Goal: Check status: Check status

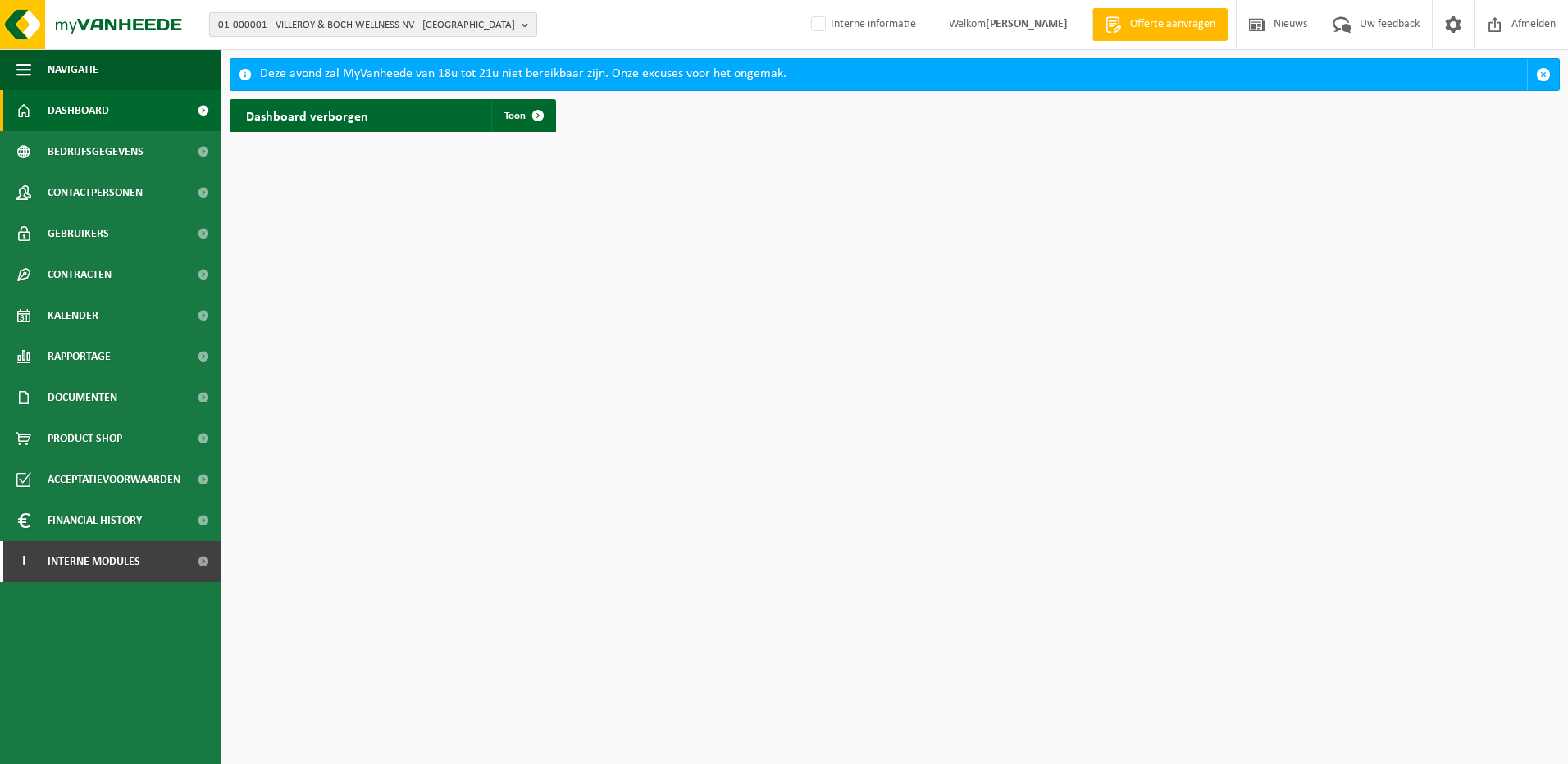
click at [319, 12] on button "01-000001 - VILLEROY & BOCH WELLNESS NV - ROESELARE" at bounding box center [373, 24] width 328 height 24
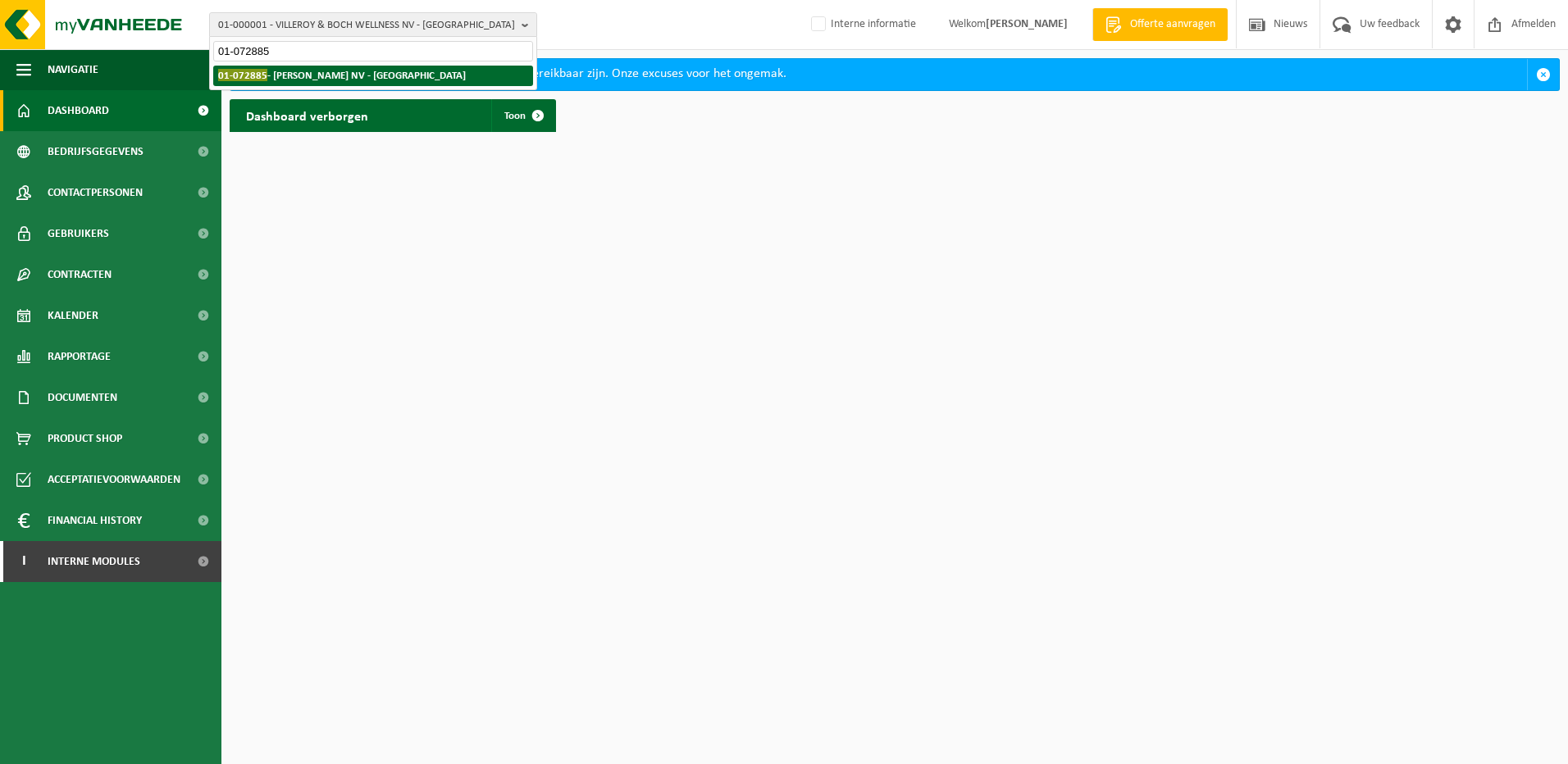
type input "01-072885"
click at [335, 72] on strong "01-072885 - EMELIA NV - DESTELBERGEN" at bounding box center [342, 75] width 248 height 12
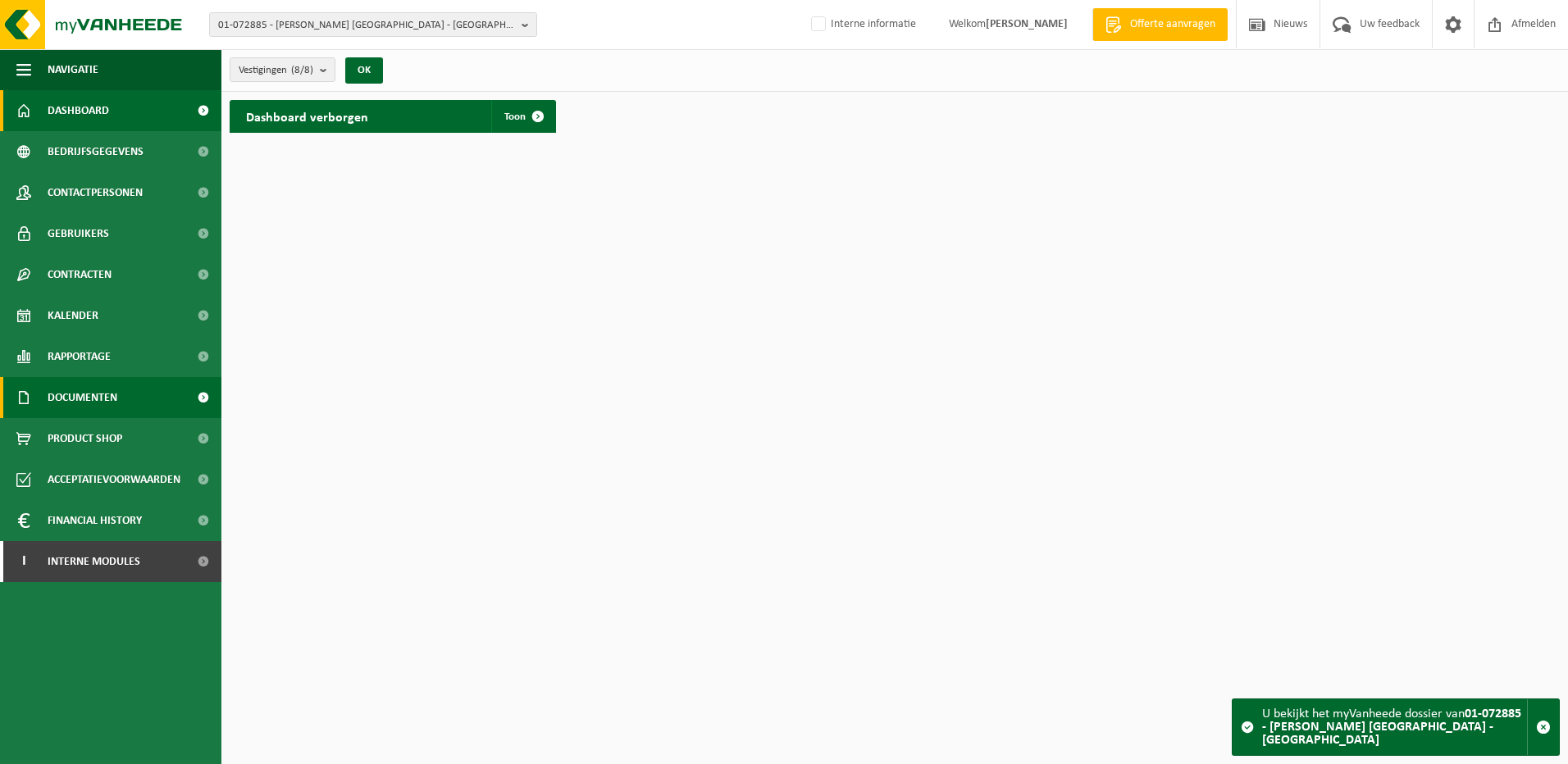
click at [103, 386] on span "Documenten" at bounding box center [82, 397] width 70 height 41
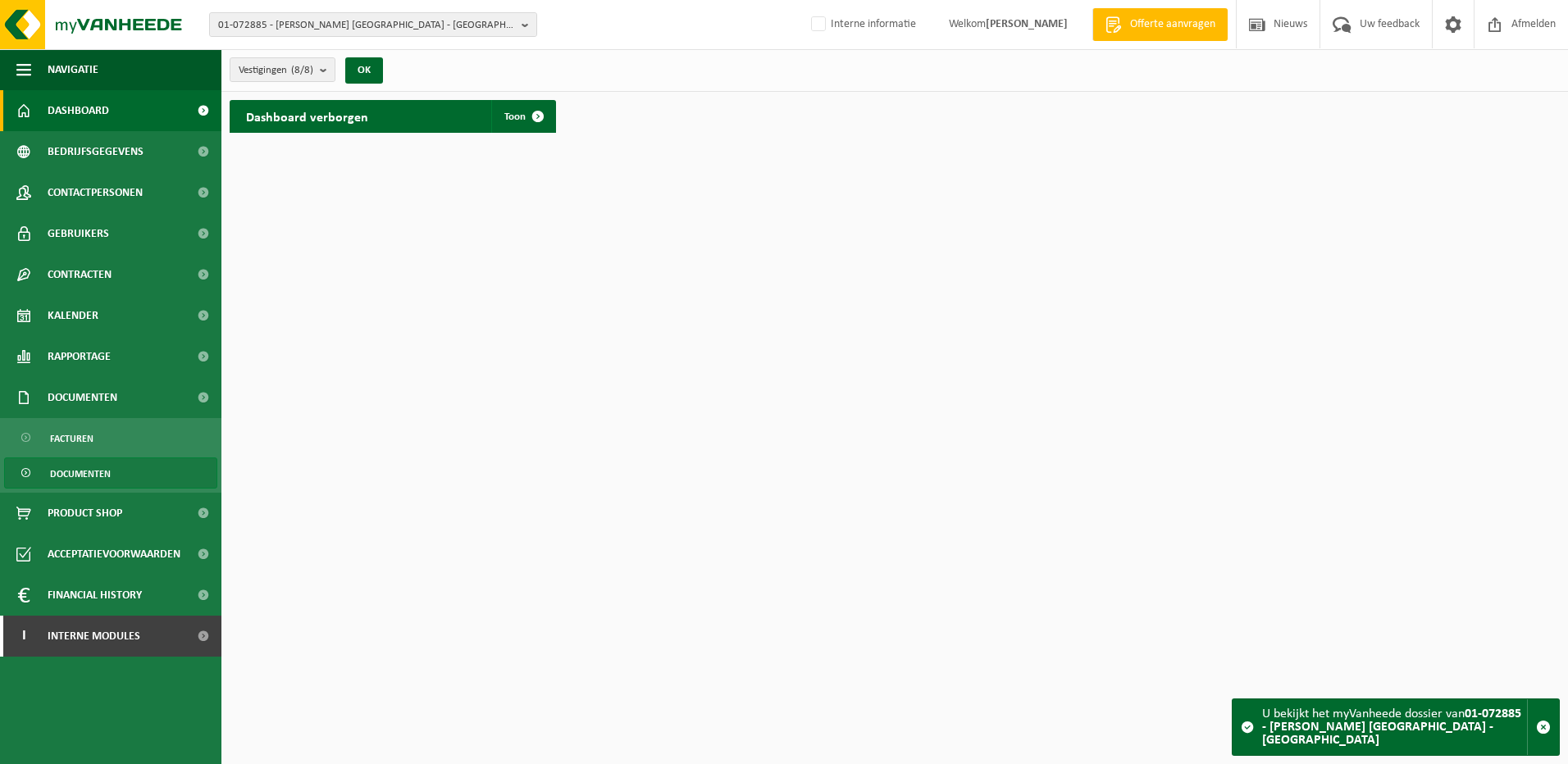
click at [104, 463] on span "Documenten" at bounding box center [80, 474] width 60 height 31
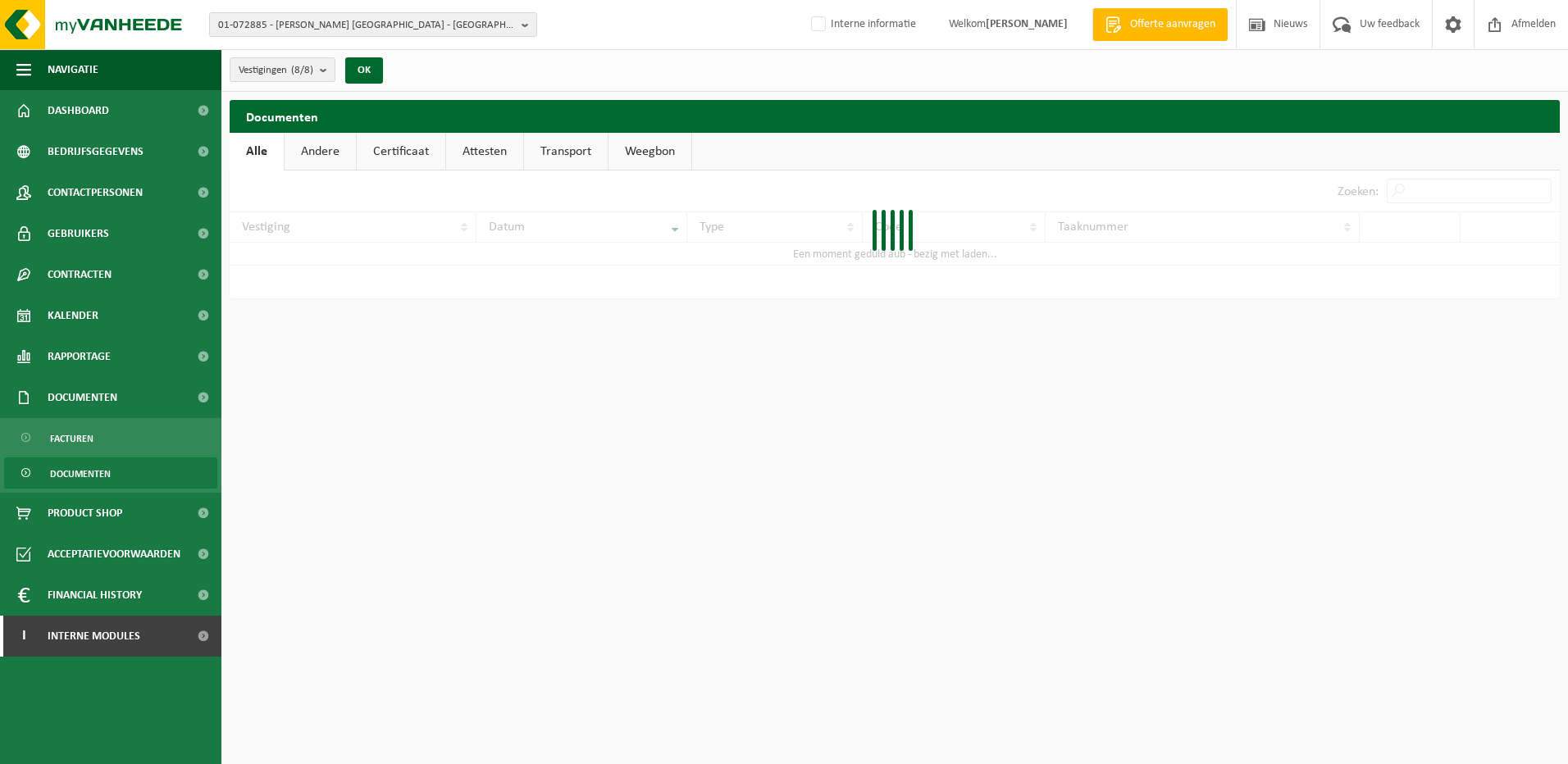
click at [493, 163] on link "Attesten" at bounding box center [484, 152] width 77 height 38
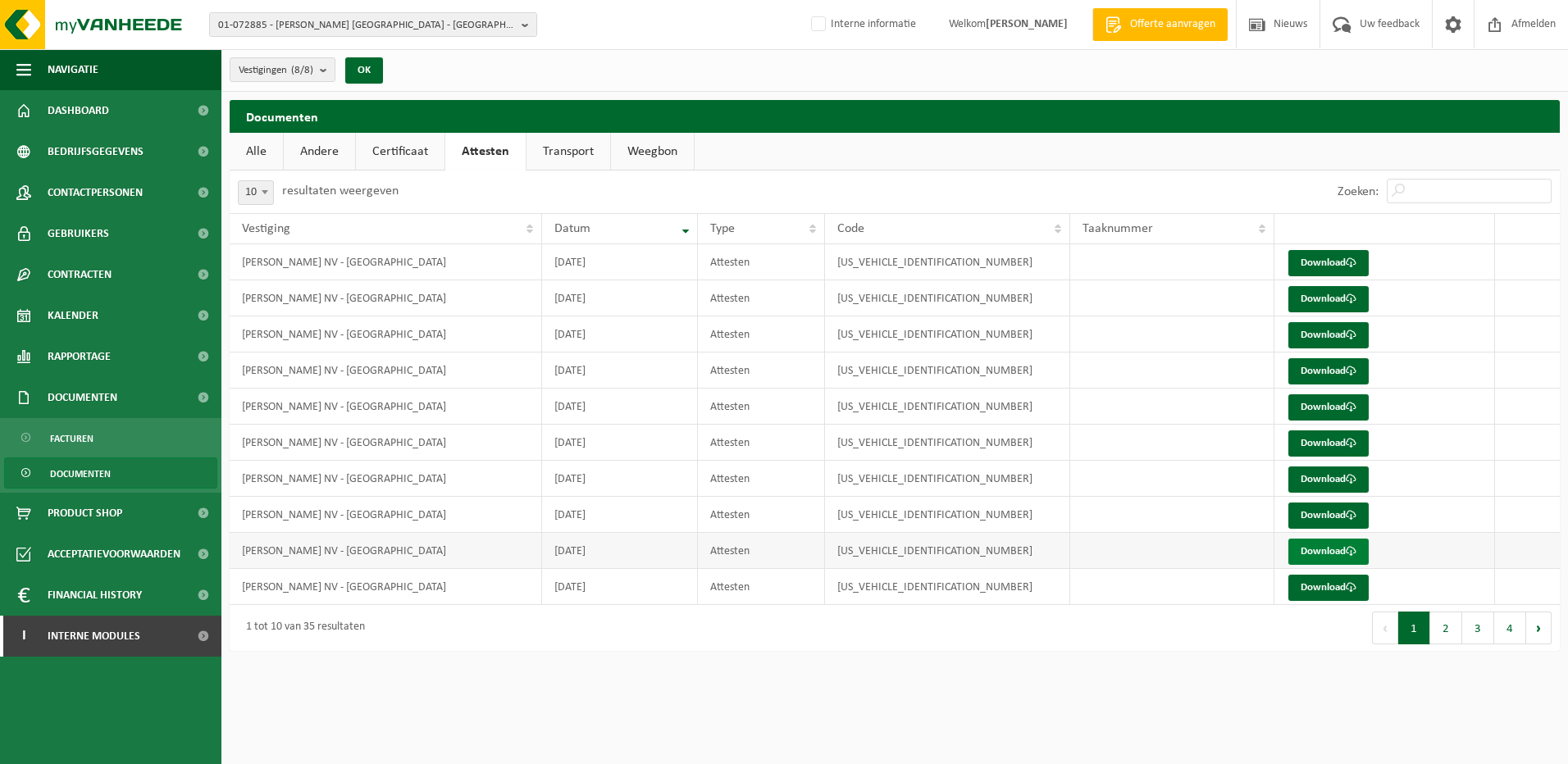
click at [1337, 552] on link "Download" at bounding box center [1328, 552] width 80 height 26
click at [77, 630] on span "Interne modules" at bounding box center [93, 635] width 92 height 41
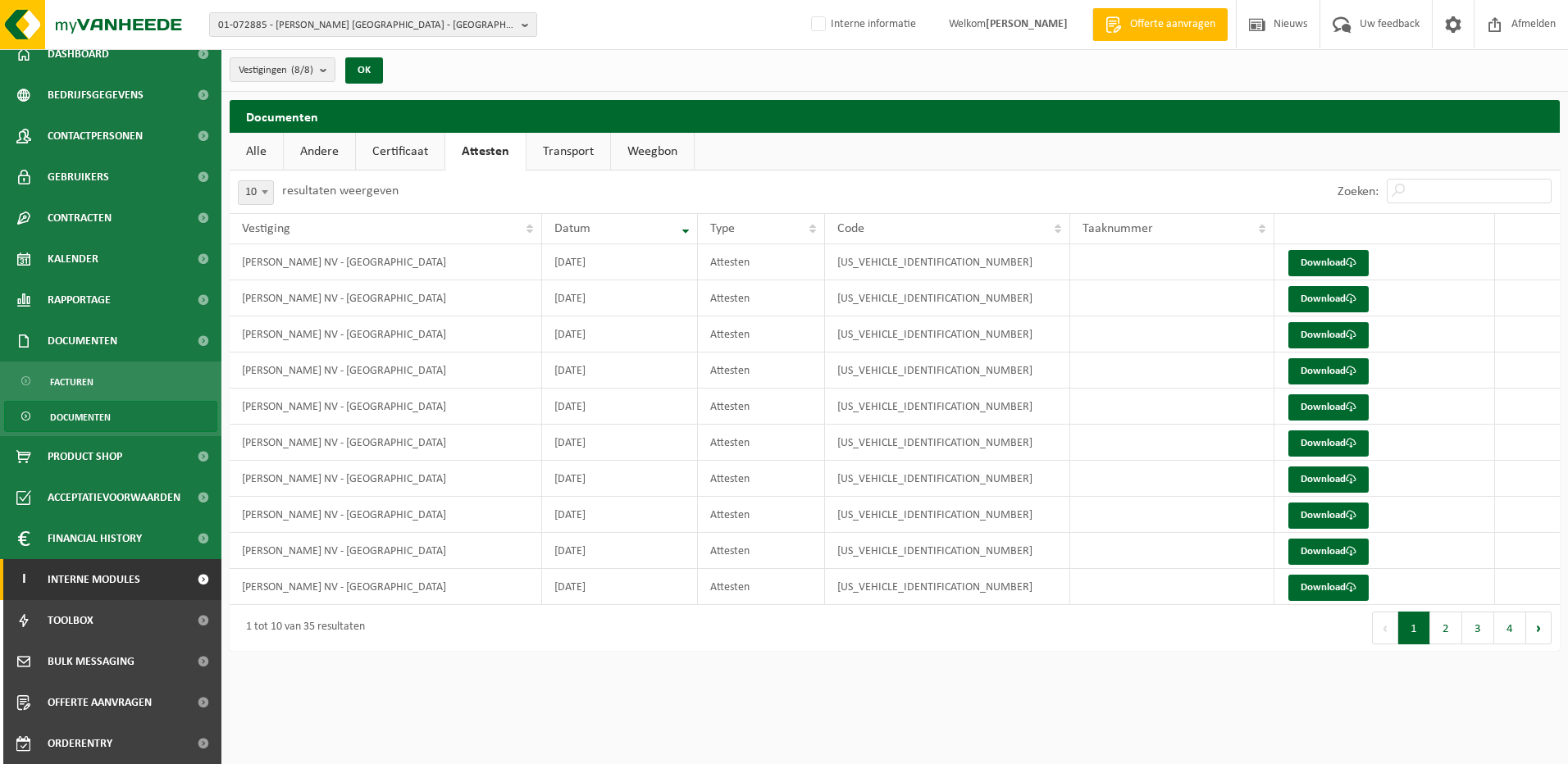
scroll to position [139, 0]
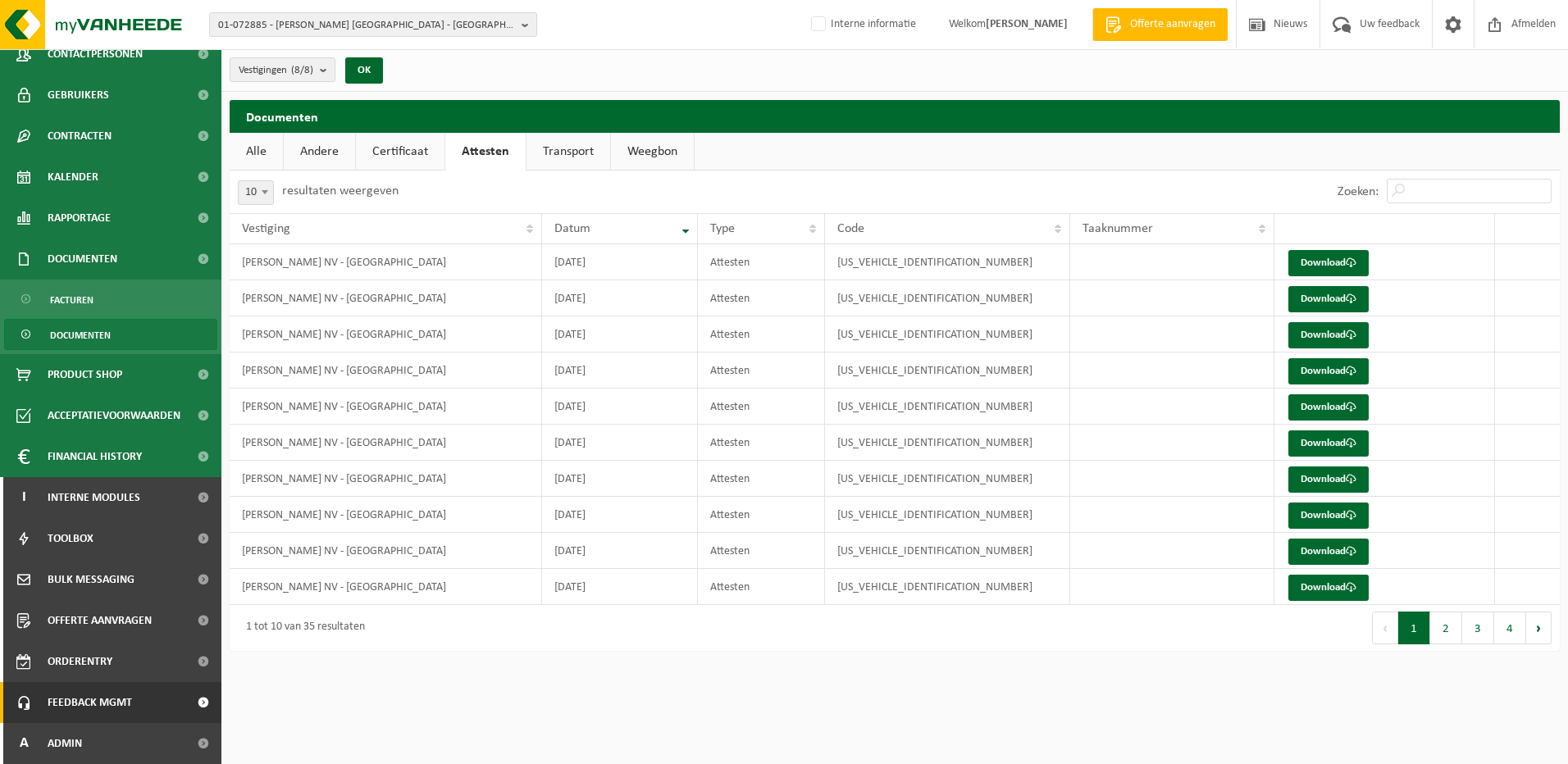
click at [106, 701] on span "Feedback MGMT" at bounding box center [90, 702] width 85 height 41
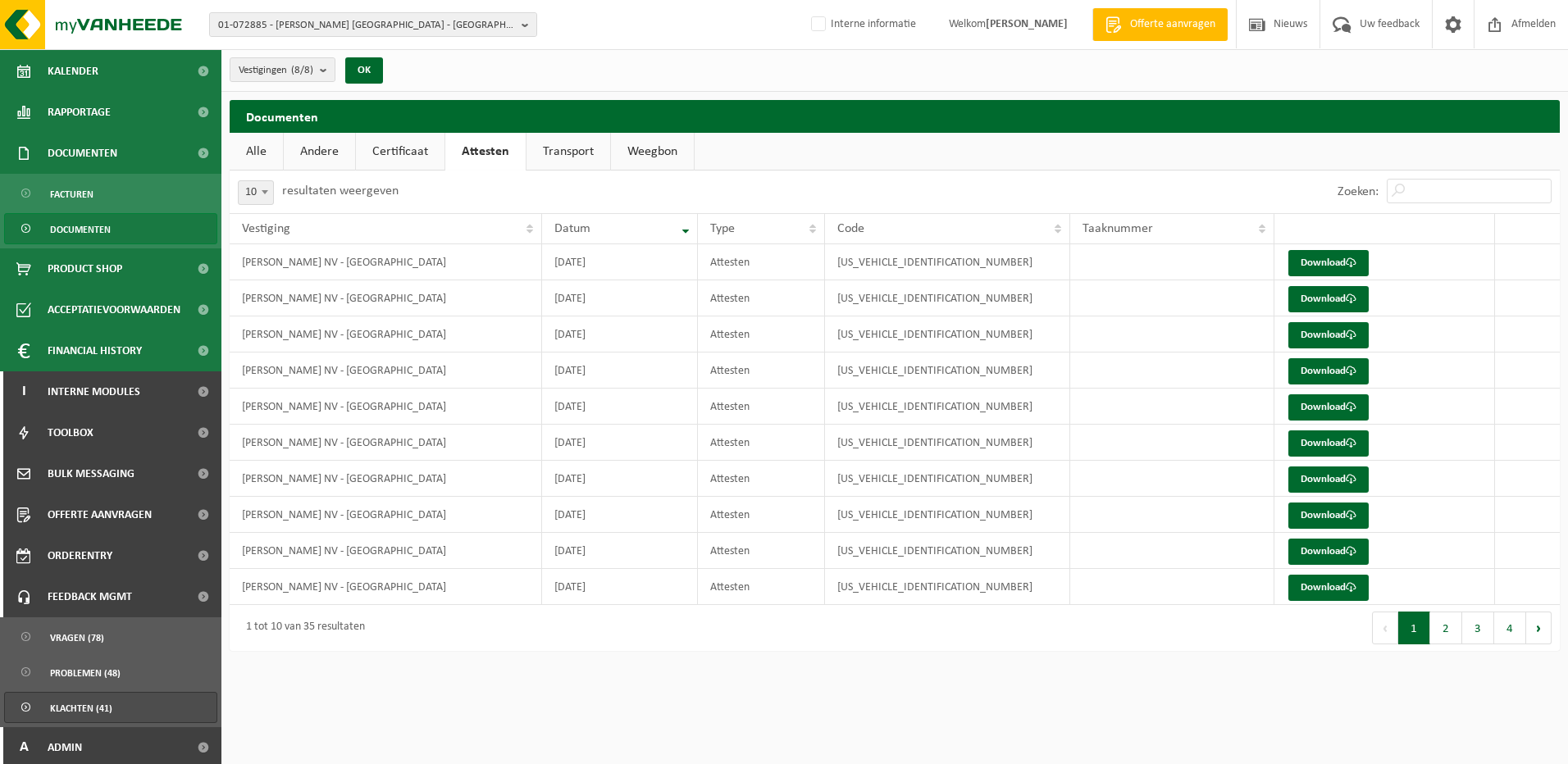
scroll to position [249, 0]
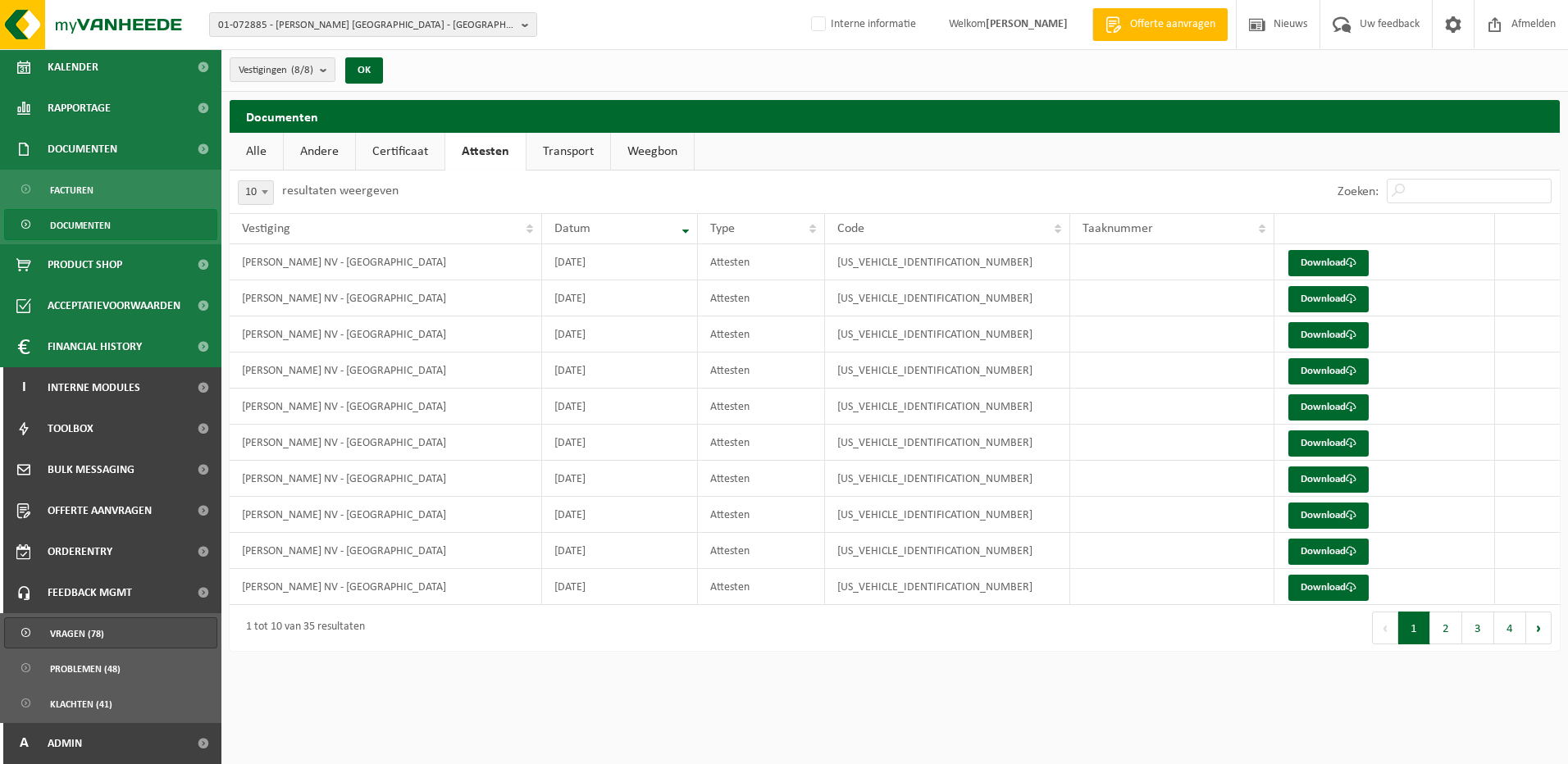
click at [117, 647] on link "Vragen (78)" at bounding box center [111, 633] width 213 height 31
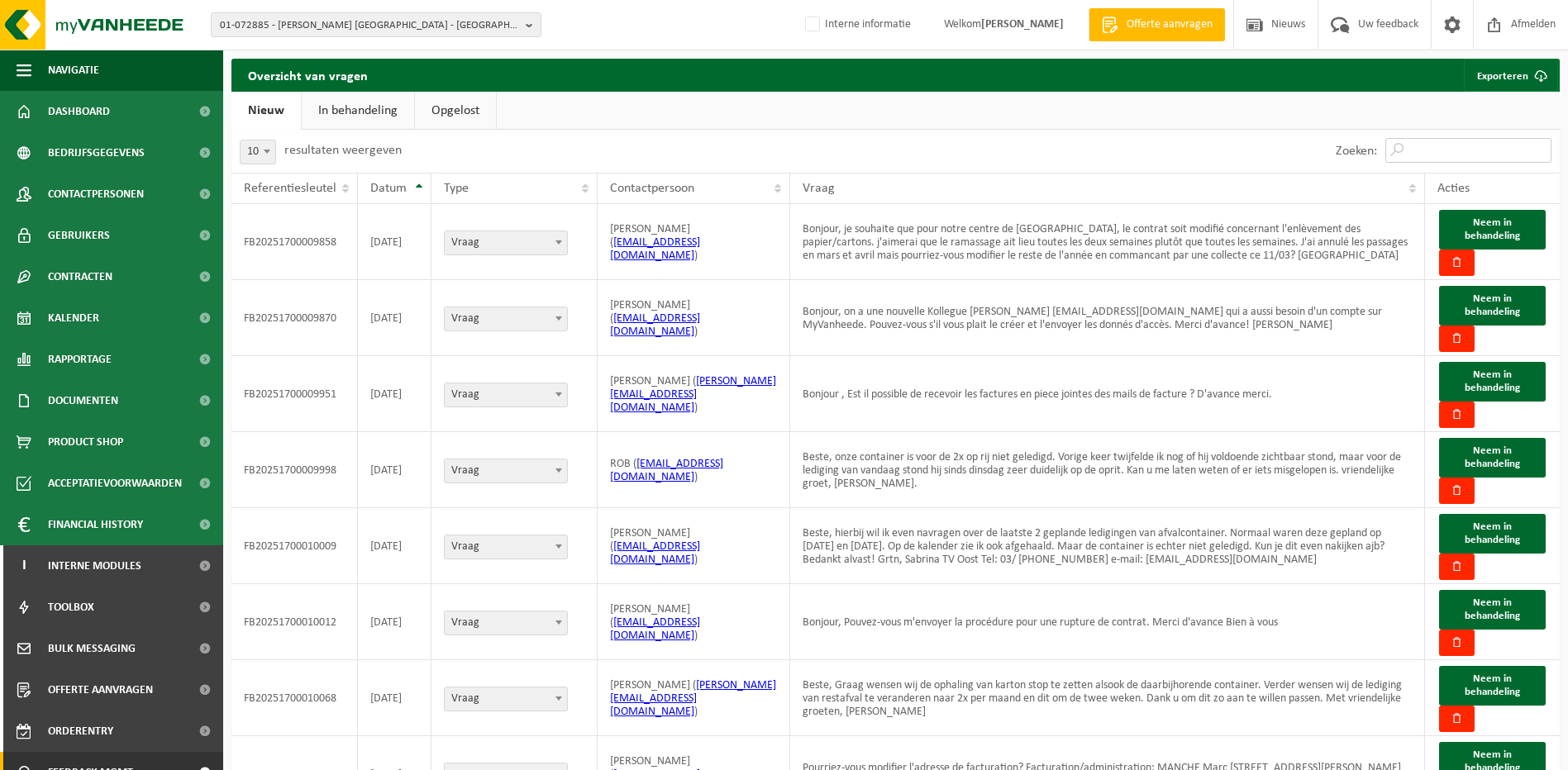
click at [1422, 158] on input "Zoeken:" at bounding box center [1468, 151] width 166 height 24
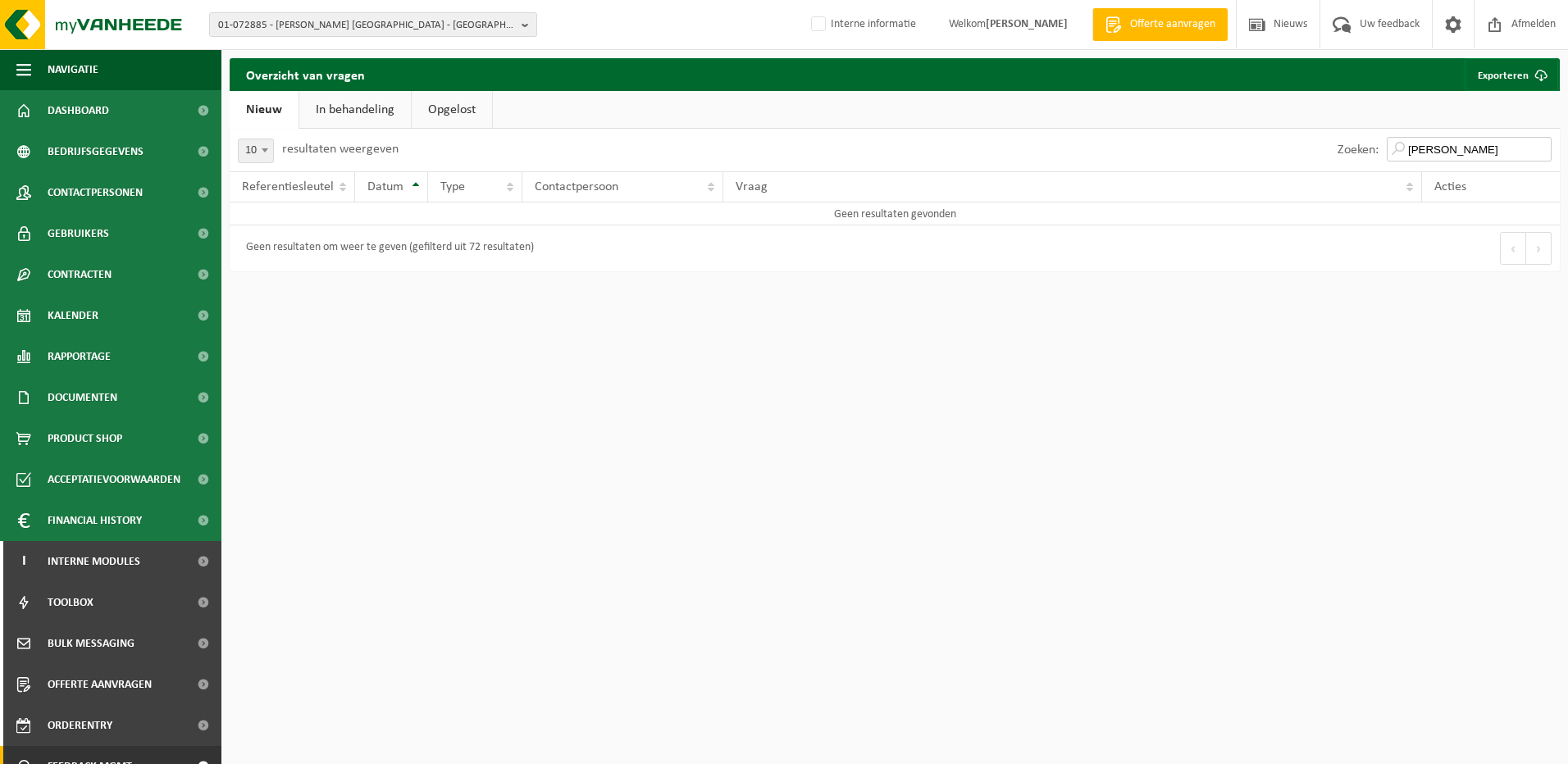
type input "gert-jan"
click at [376, 108] on link "In behandeling" at bounding box center [355, 110] width 111 height 38
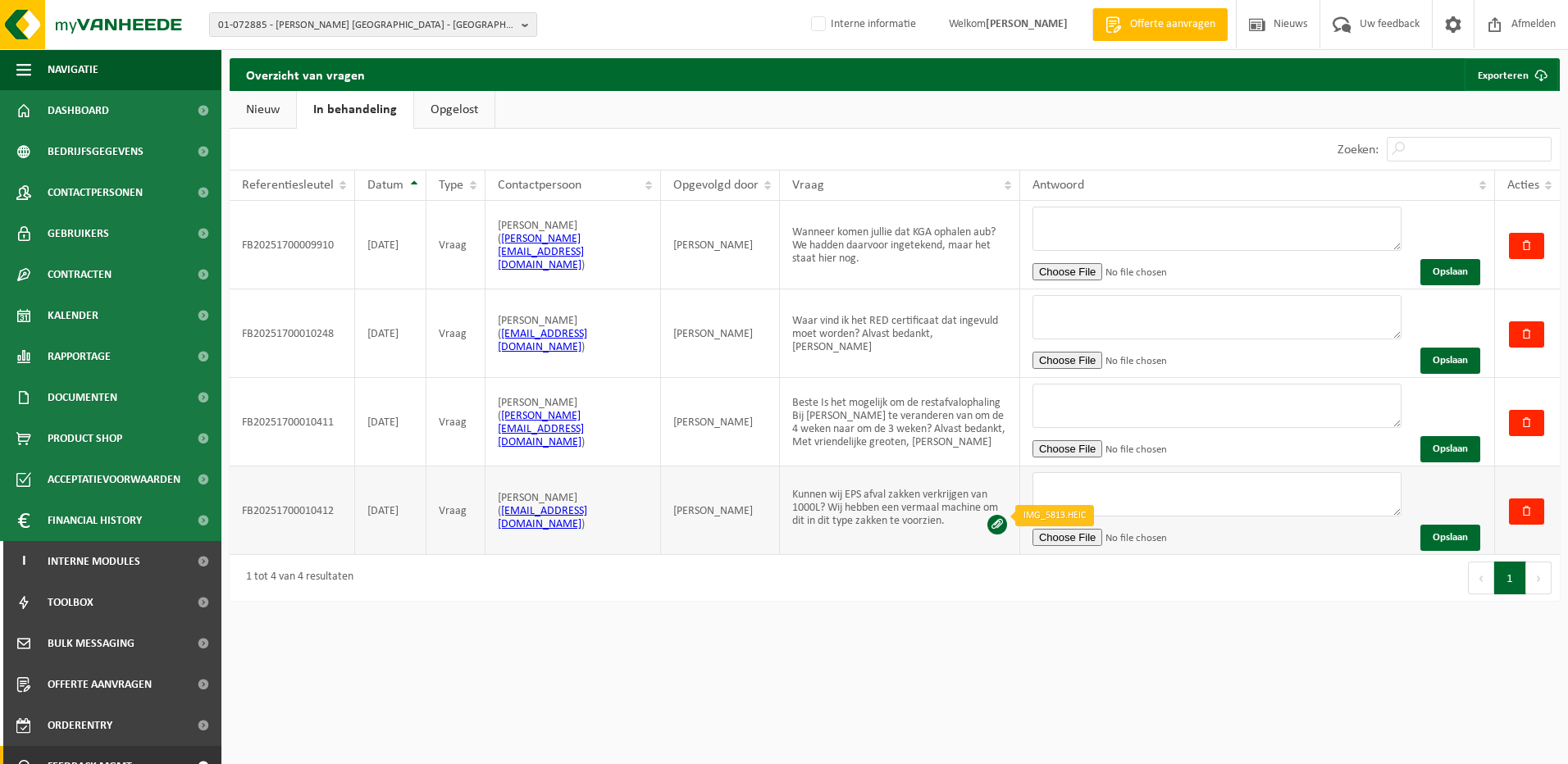
click at [998, 518] on span at bounding box center [997, 524] width 20 height 20
click at [441, 119] on link "Opgelost" at bounding box center [454, 110] width 80 height 38
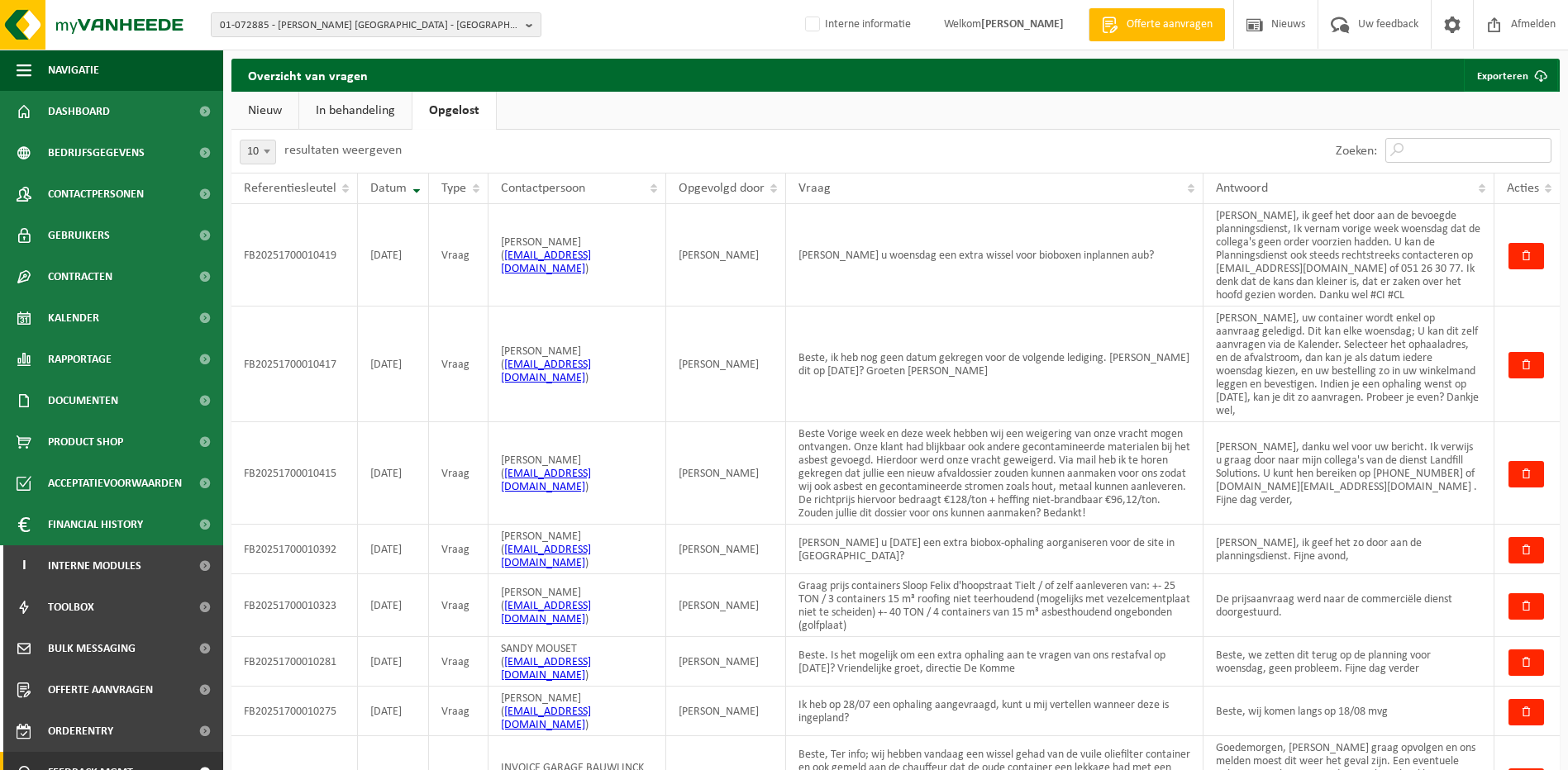
click at [1421, 149] on input "Zoeken:" at bounding box center [1468, 151] width 166 height 24
paste input "FB20251700010408"
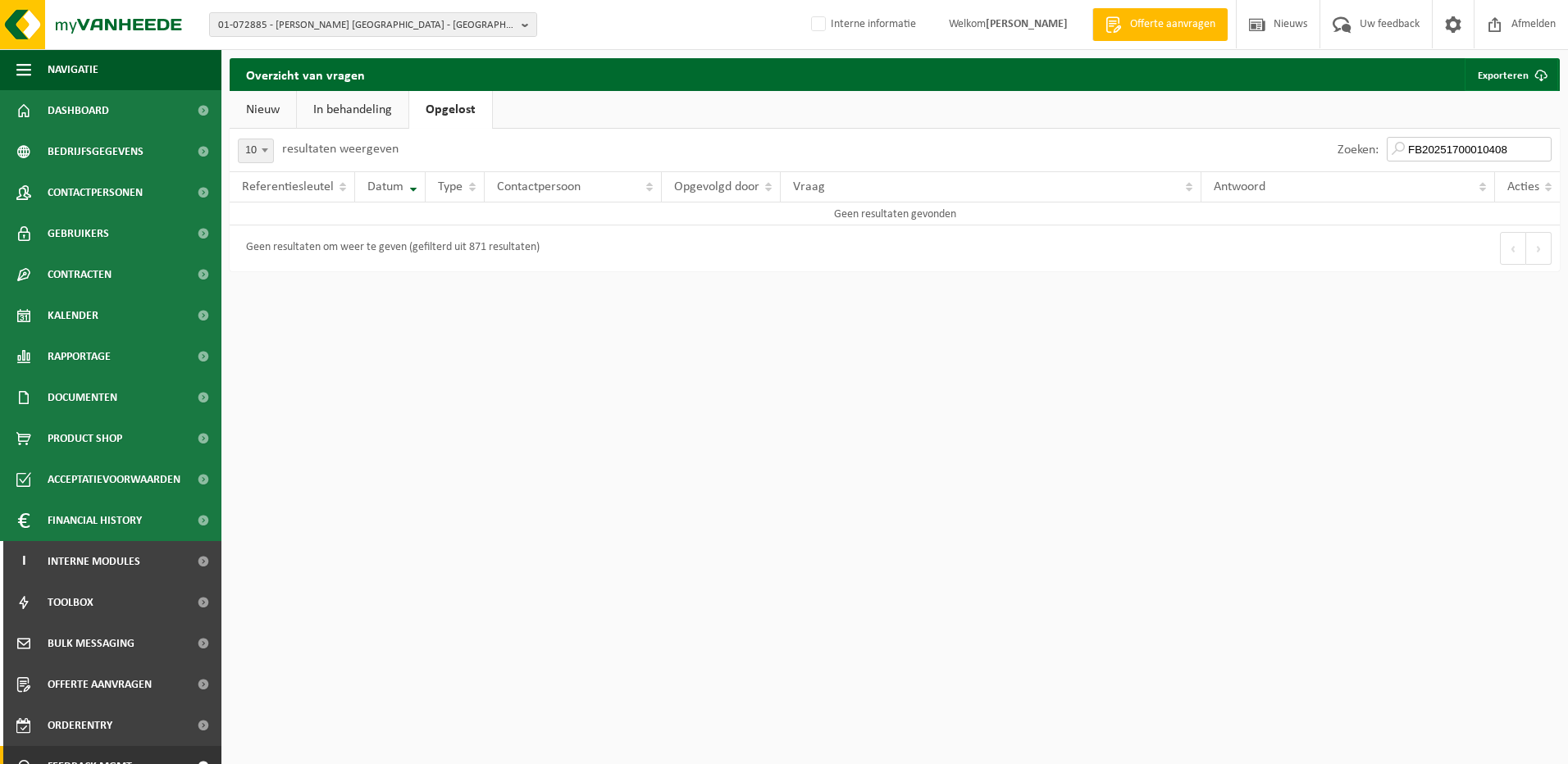
type input "FB20251700010408"
click at [353, 120] on link "In behandeling" at bounding box center [352, 110] width 111 height 38
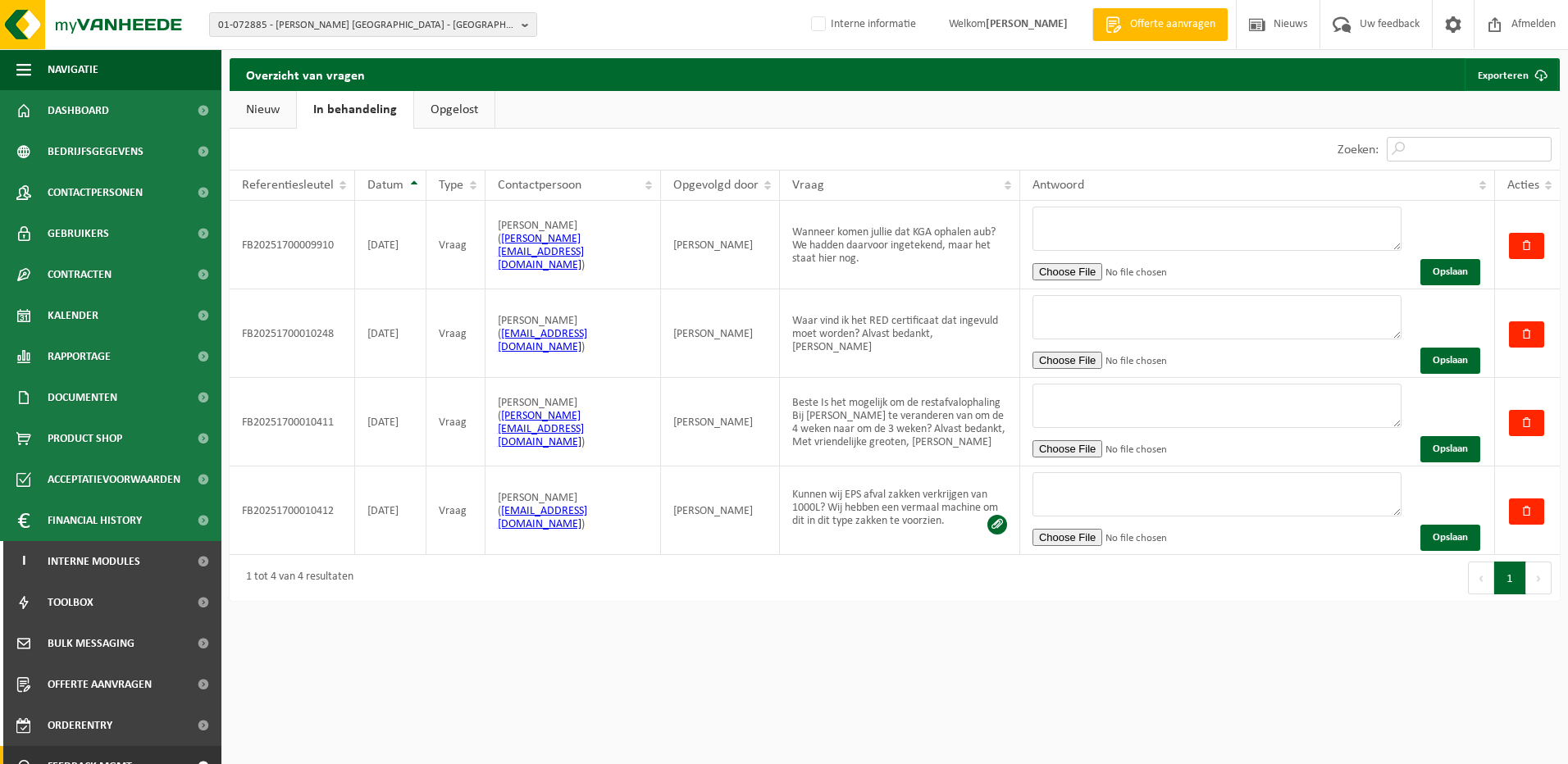
click at [1454, 147] on input "Zoeken:" at bounding box center [1469, 149] width 165 height 24
paste input "FB20251700010408"
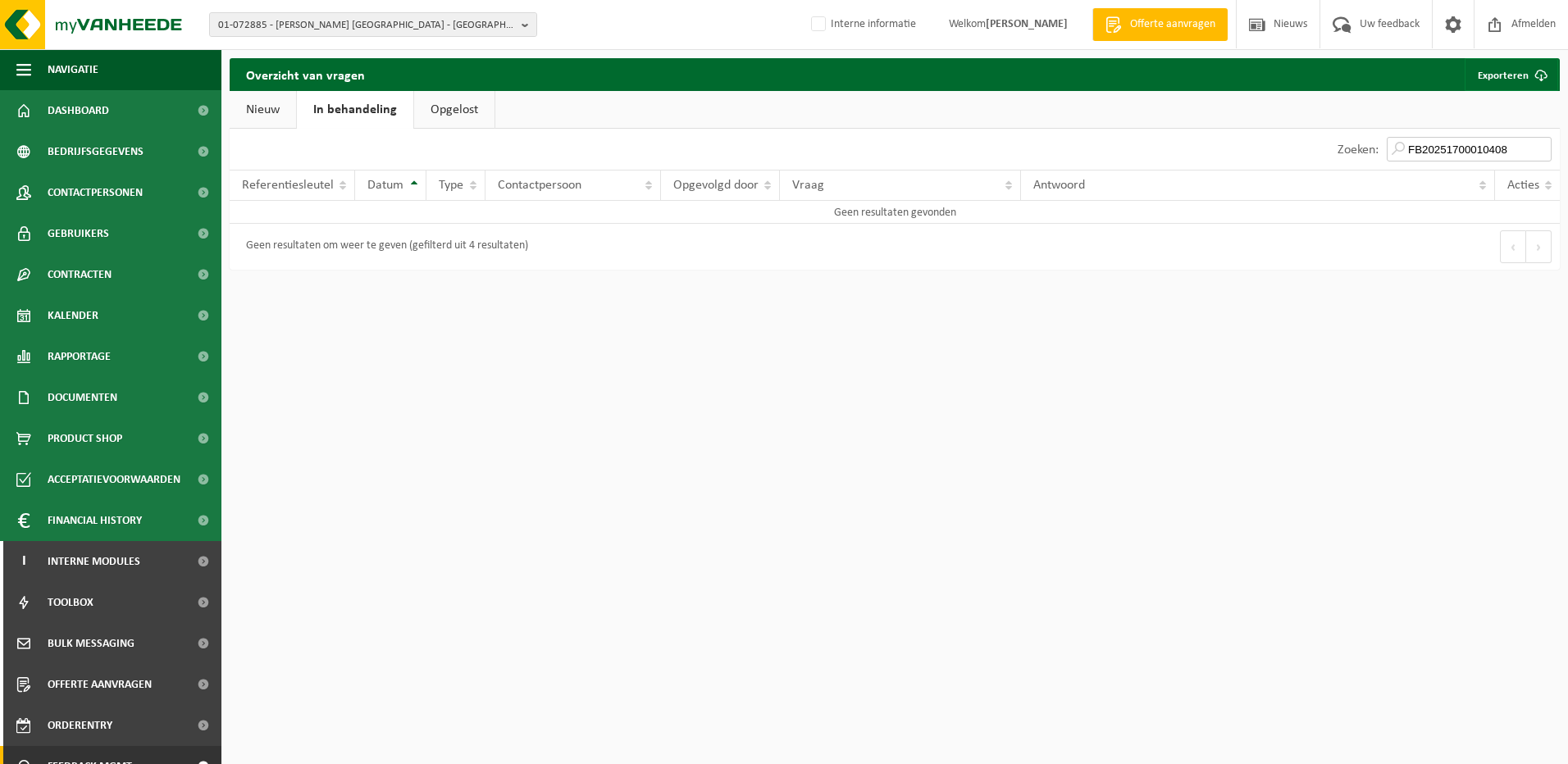
type input "FB20251700010408"
click at [265, 106] on link "Nieuw" at bounding box center [262, 110] width 66 height 38
click at [1457, 151] on input "gert-jan" at bounding box center [1469, 149] width 165 height 24
drag, startPoint x: 1465, startPoint y: 151, endPoint x: 1361, endPoint y: 149, distance: 104.0
click at [1361, 149] on div "Zoeken: gert-jan" at bounding box center [1445, 149] width 231 height 42
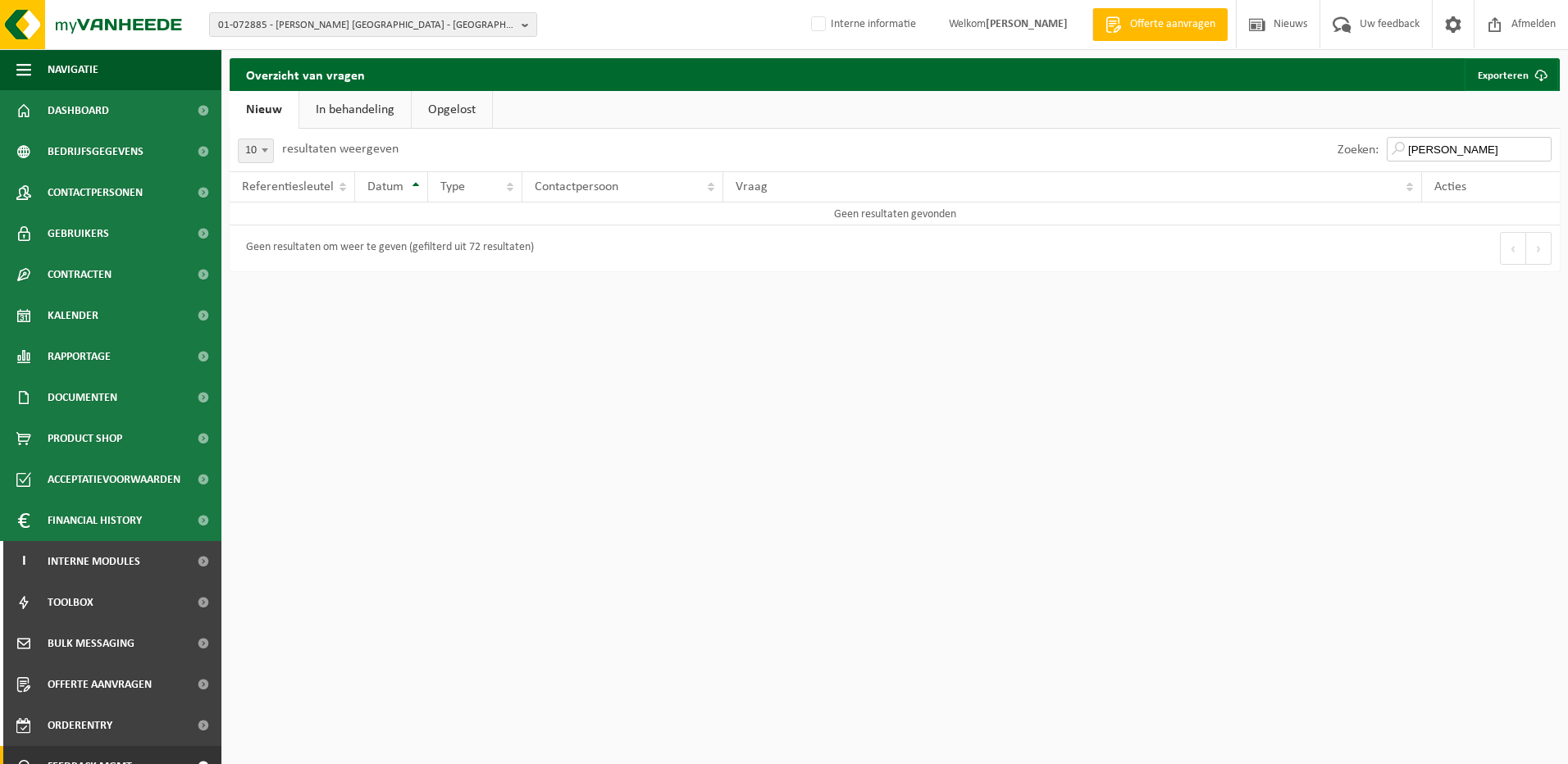
paste input "FB20251700010408"
type input "FB20251700010408"
click at [352, 106] on link "In behandeling" at bounding box center [355, 110] width 111 height 38
click at [455, 107] on link "Opgelost" at bounding box center [454, 110] width 80 height 38
